Goal: Information Seeking & Learning: Learn about a topic

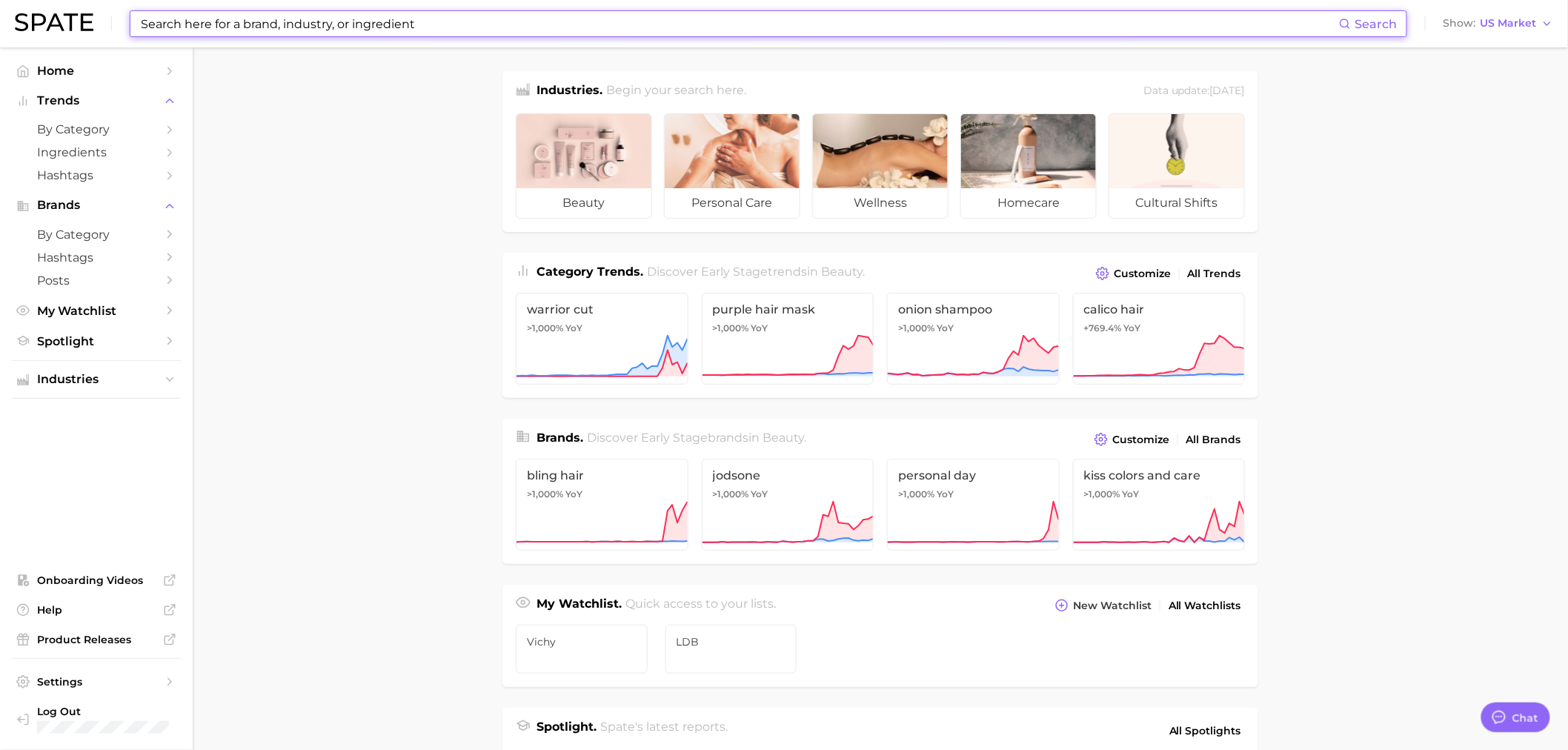
click at [204, 23] on input at bounding box center [739, 23] width 1200 height 25
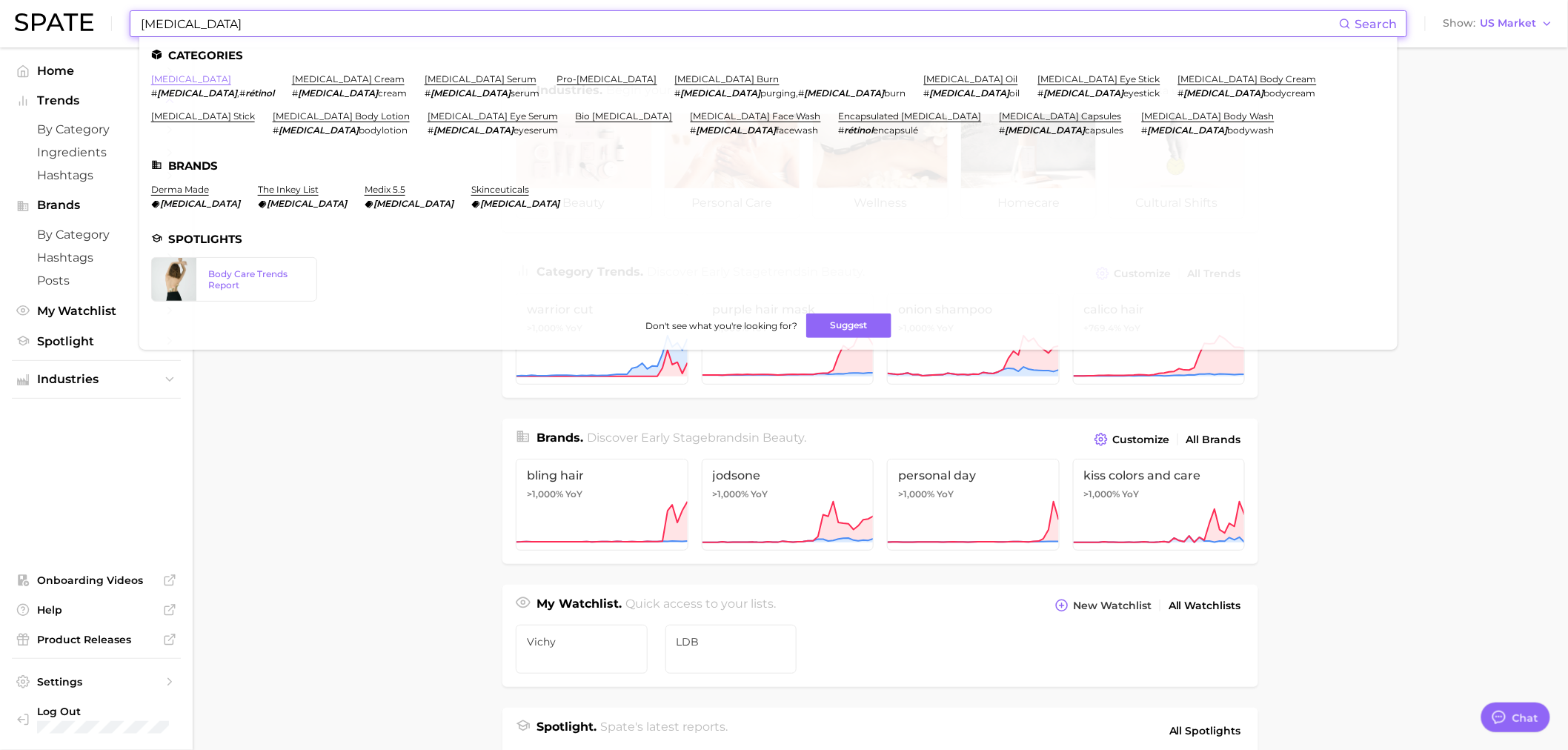
type input "[MEDICAL_DATA]"
click at [177, 77] on link "[MEDICAL_DATA]" at bounding box center [191, 78] width 80 height 11
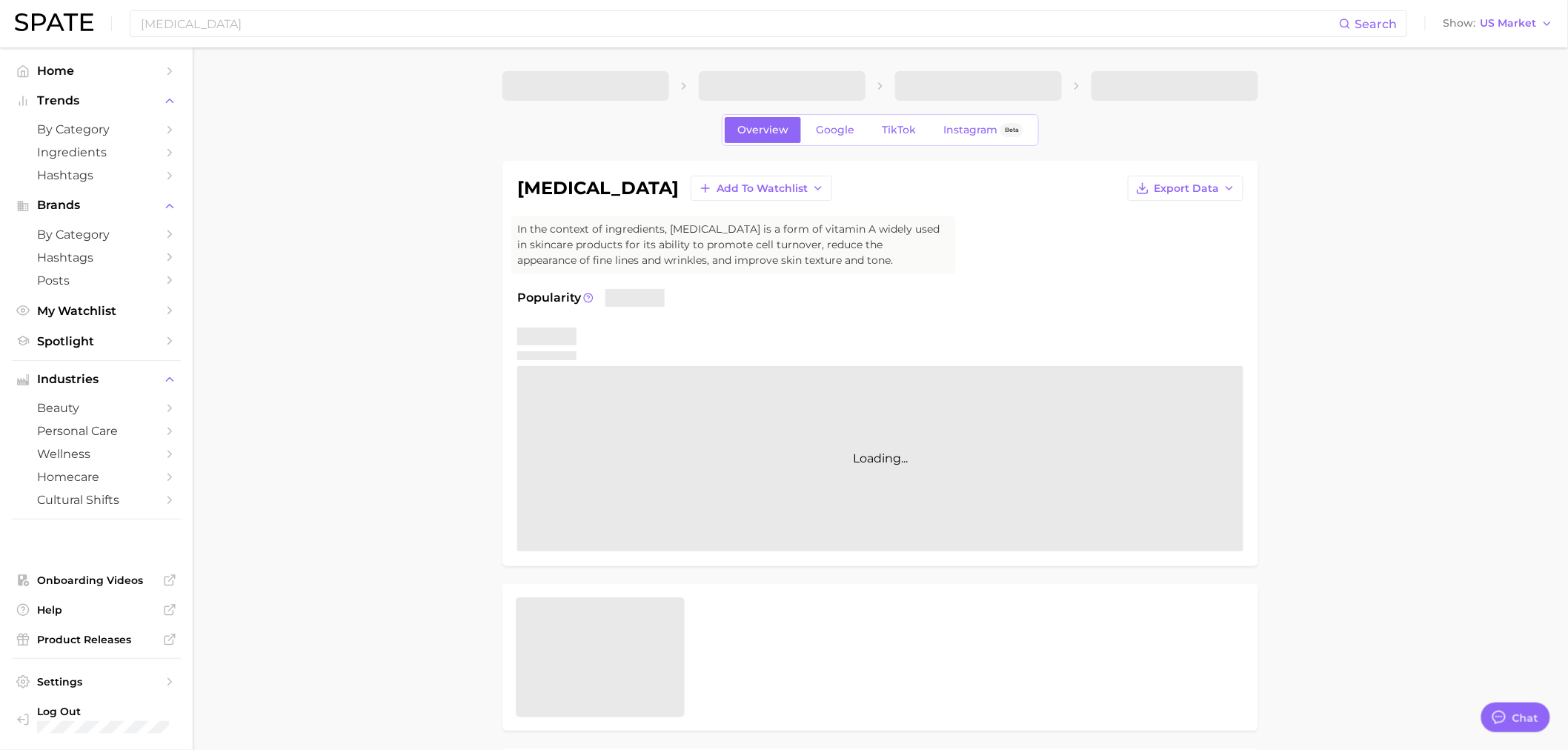
type textarea "x"
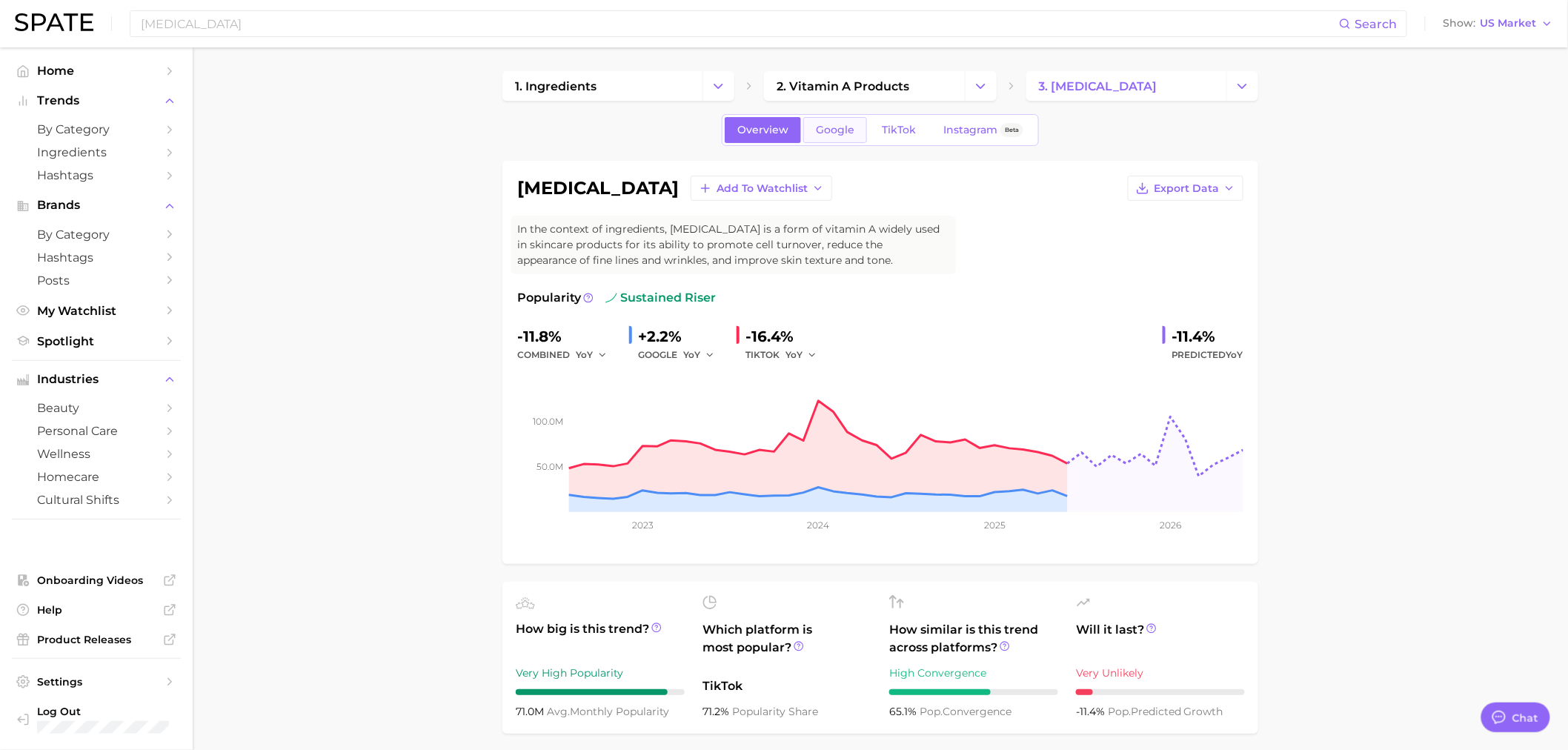
click at [834, 117] on link "Google" at bounding box center [835, 130] width 64 height 26
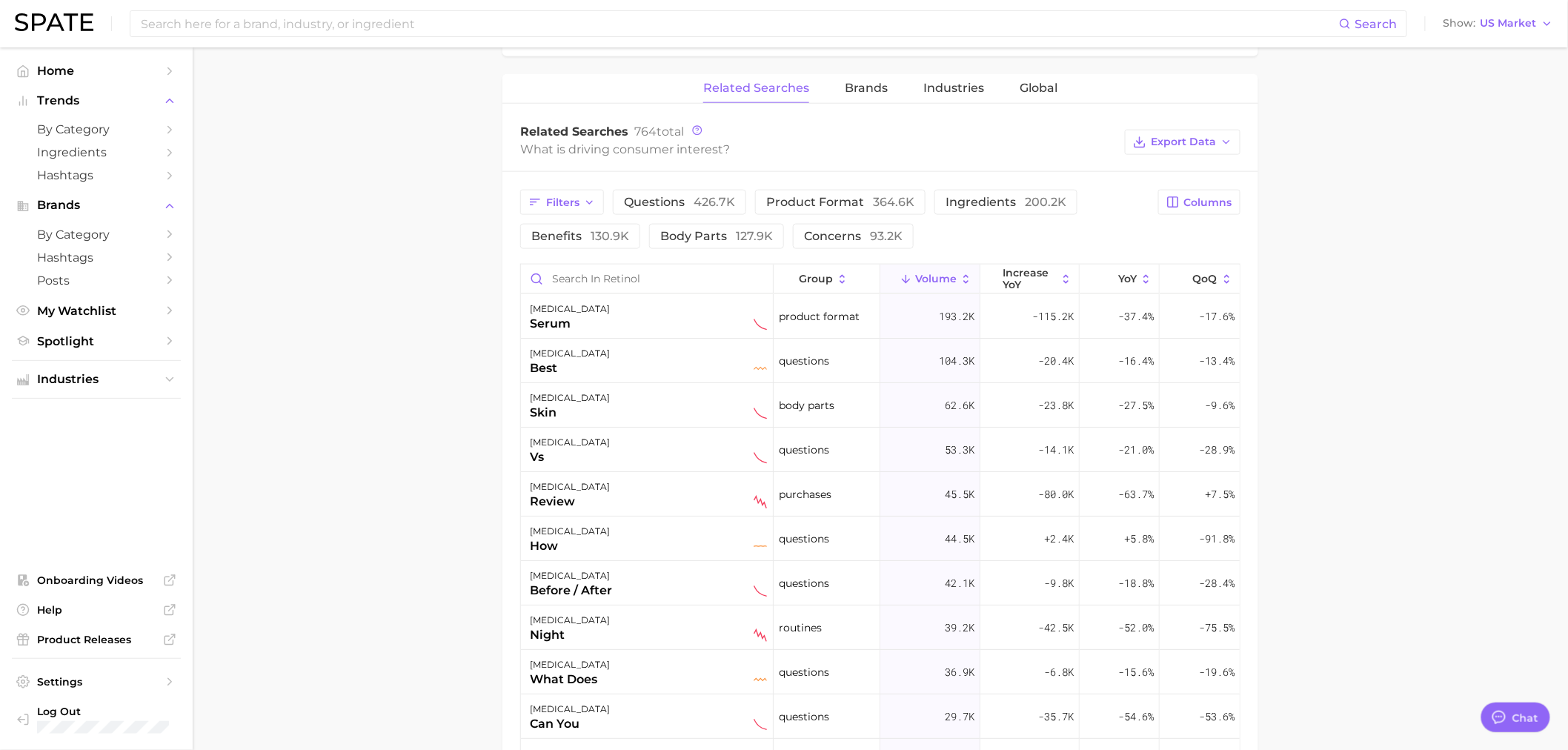
scroll to position [328, 0]
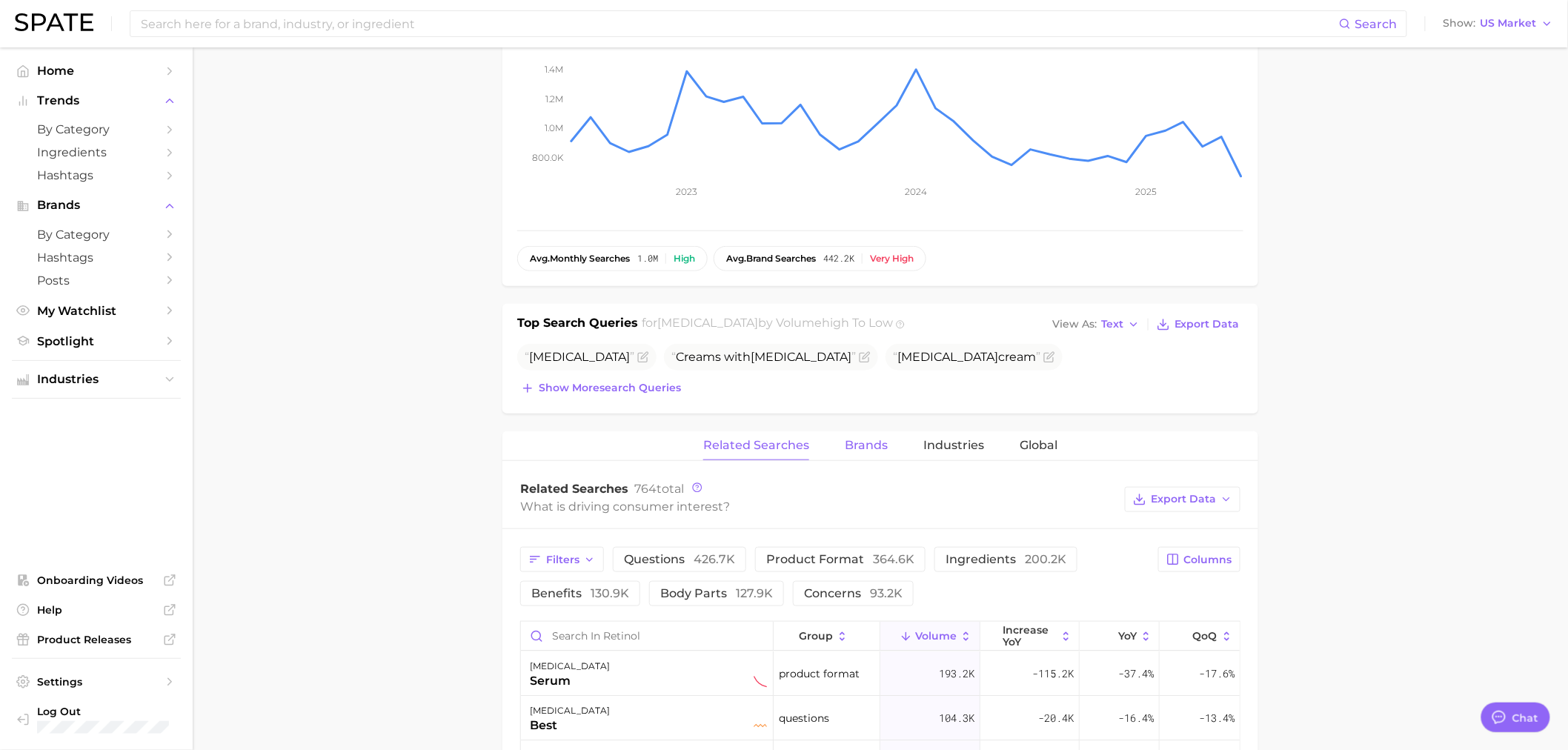
click at [872, 453] on button "Brands" at bounding box center [867, 445] width 43 height 29
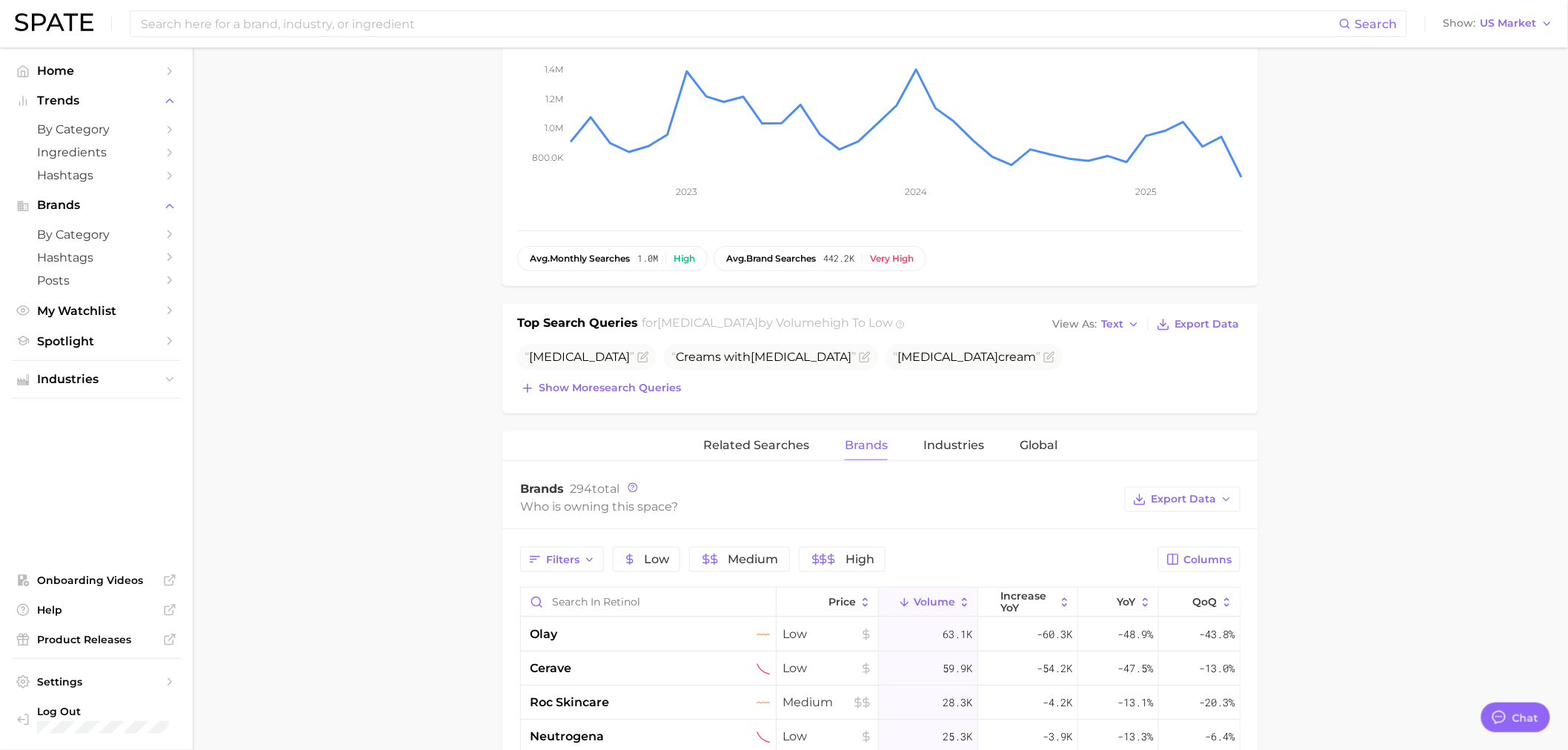
scroll to position [685, 0]
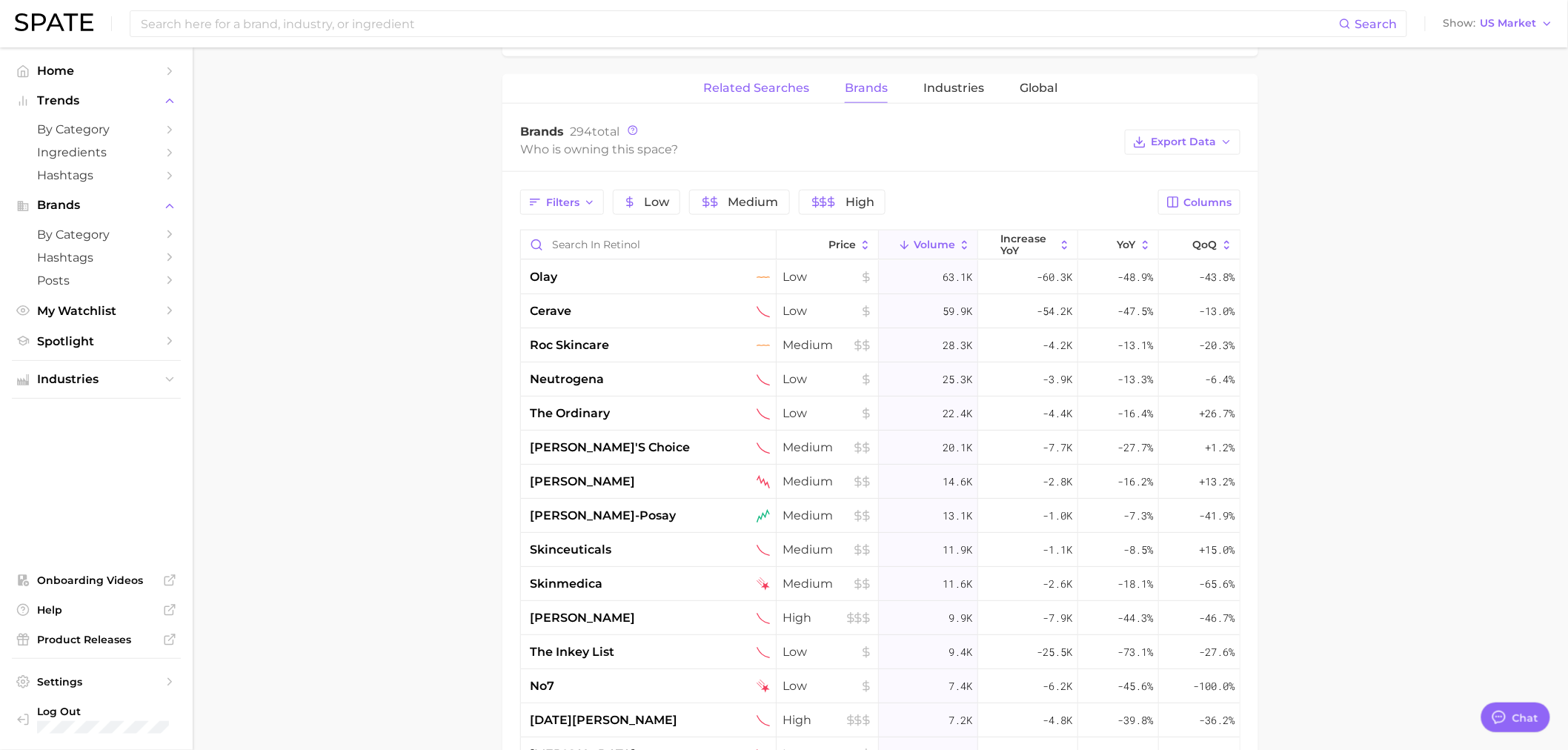
click at [761, 95] on button "Related Searches" at bounding box center [756, 88] width 106 height 29
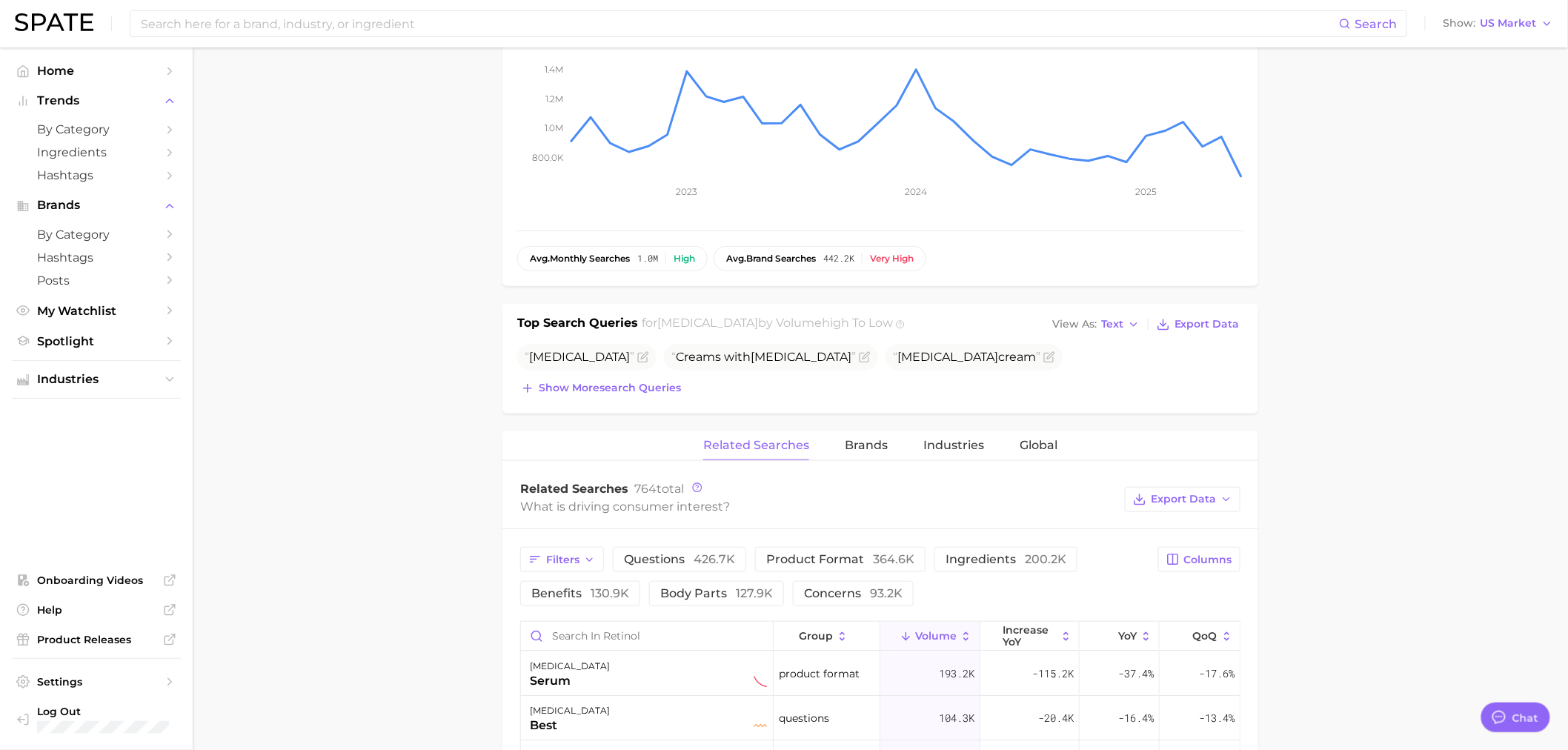
scroll to position [0, 0]
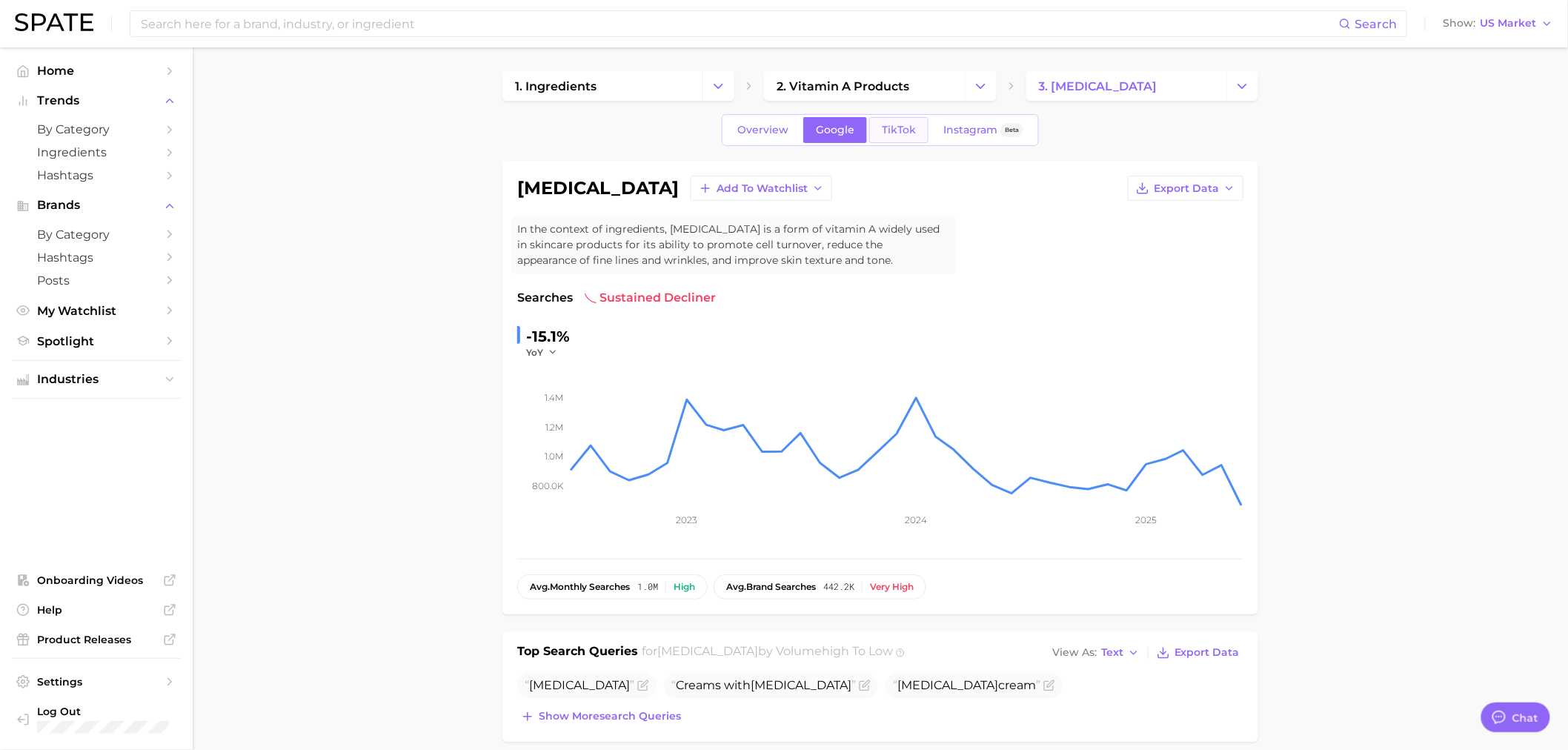
click at [914, 126] on link "TikTok" at bounding box center [899, 130] width 60 height 26
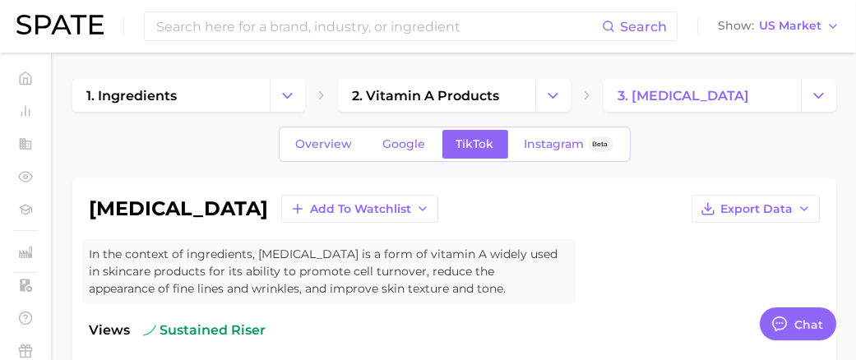
type textarea "x"
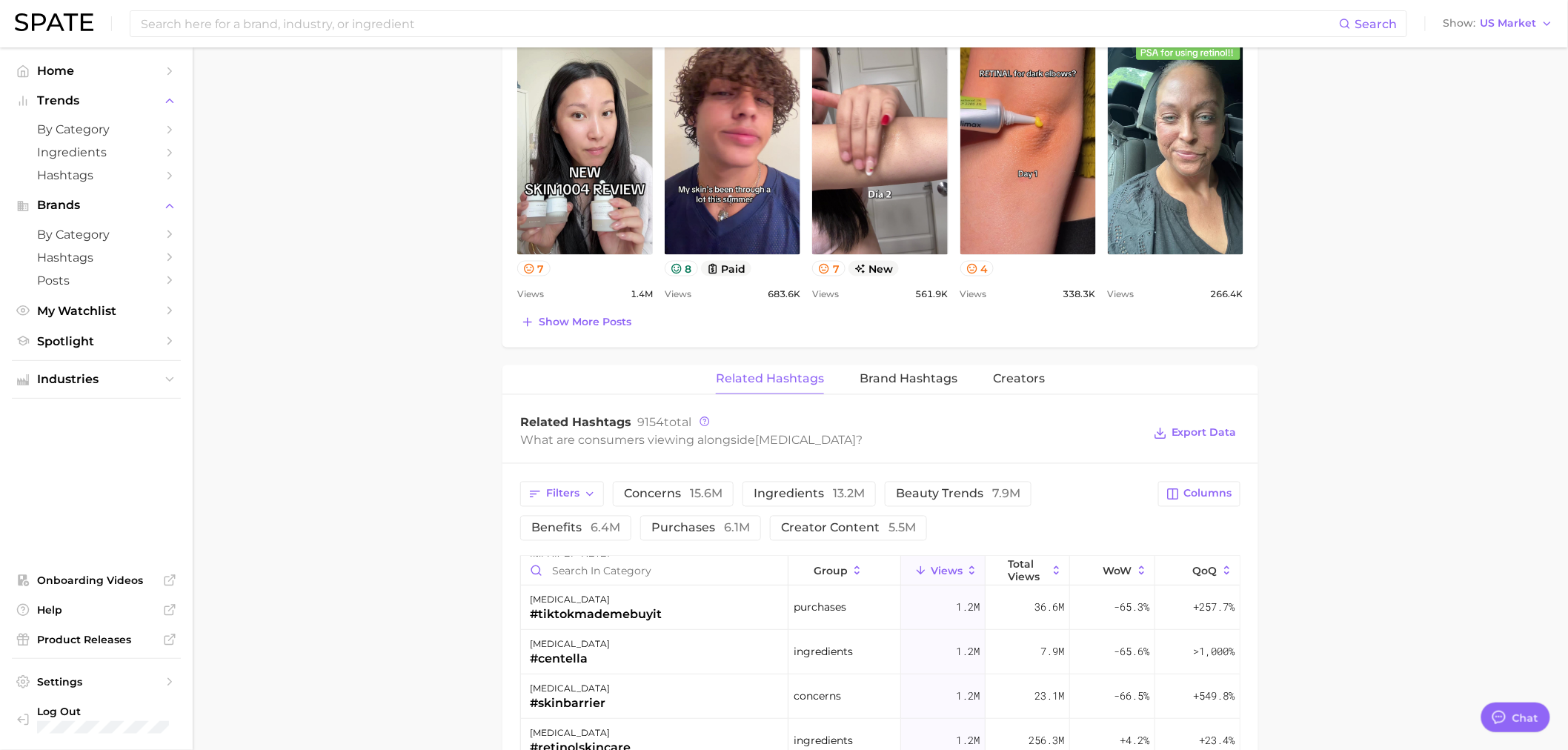
scroll to position [782, 0]
